Goal: Browse casually

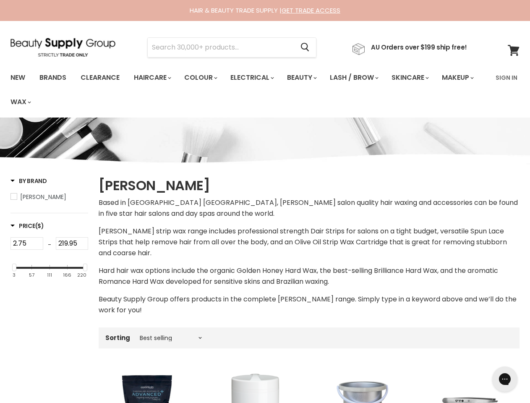
click at [265, 201] on p "Based in [GEOGRAPHIC_DATA] [GEOGRAPHIC_DATA], [PERSON_NAME] salon quality hair …" at bounding box center [309, 208] width 421 height 22
click at [223, 47] on input "Search" at bounding box center [221, 47] width 146 height 19
click at [309, 47] on icon "Search" at bounding box center [305, 47] width 8 height 9
click at [155, 78] on link "Haircare" at bounding box center [151, 78] width 49 height 18
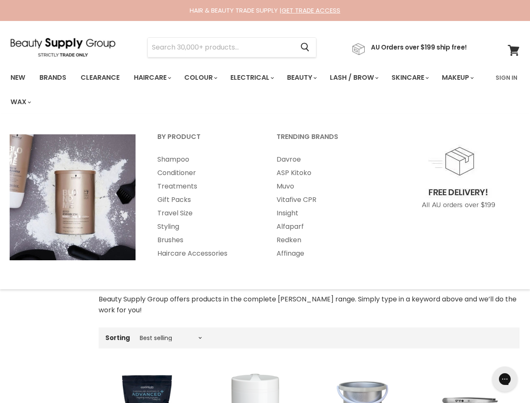
click at [205, 78] on link "Colour" at bounding box center [200, 78] width 44 height 18
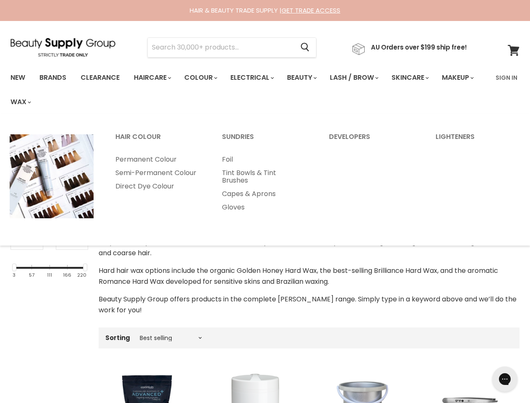
click at [257, 78] on link "Electrical" at bounding box center [251, 78] width 55 height 18
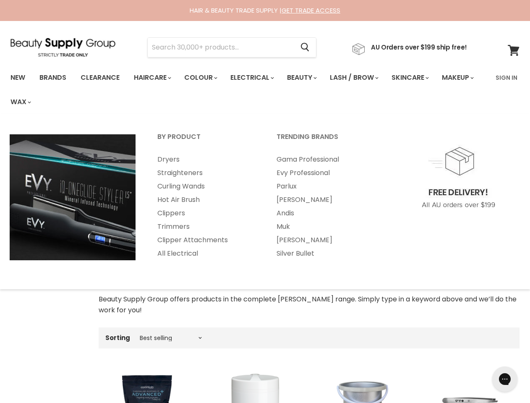
click at [309, 78] on link "Beauty" at bounding box center [301, 78] width 41 height 18
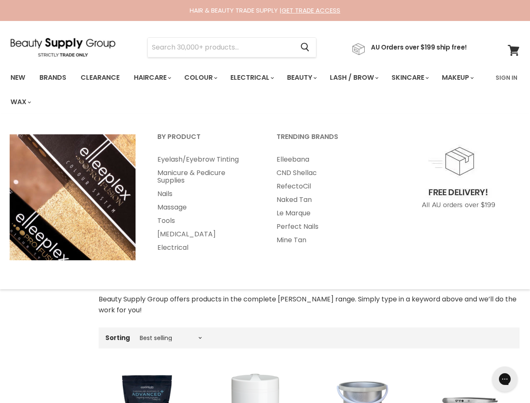
click at [363, 78] on link "Lash / Brow" at bounding box center [353, 78] width 60 height 18
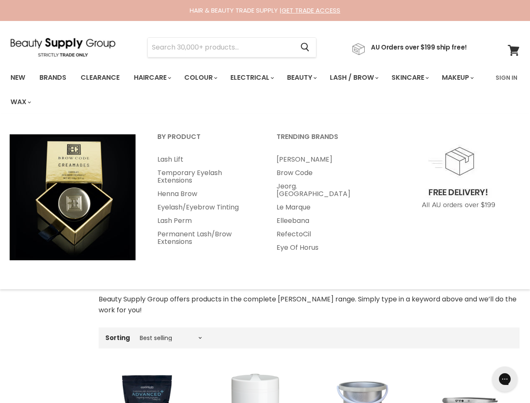
click at [421, 78] on link "Skincare" at bounding box center [409, 78] width 49 height 18
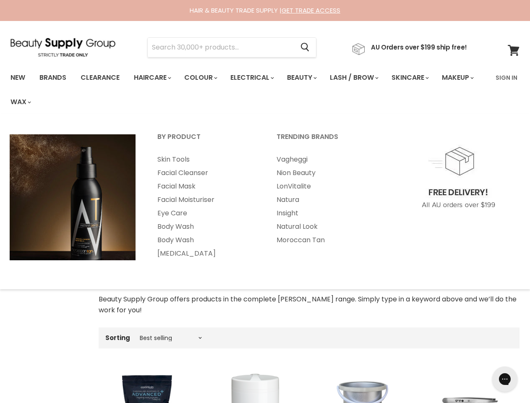
click at [435, 86] on link "Makeup" at bounding box center [456, 78] width 43 height 18
